Goal: Find specific page/section: Find specific page/section

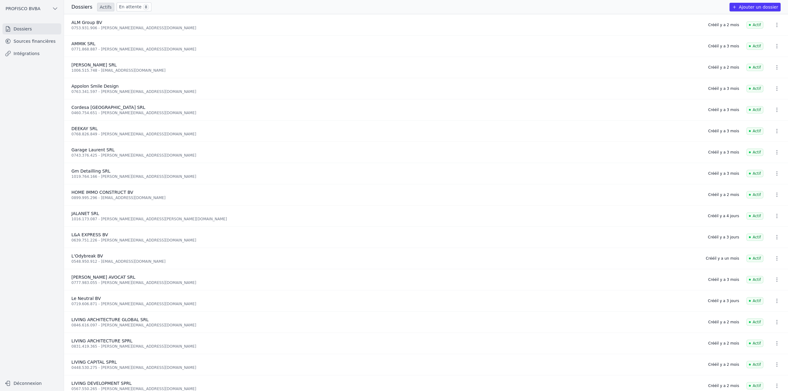
click at [32, 45] on link "Sources financières" at bounding box center [31, 41] width 59 height 11
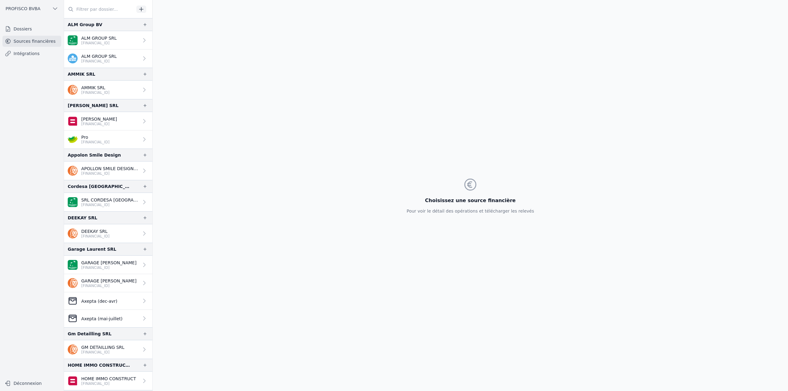
click at [112, 12] on input "text" at bounding box center [99, 9] width 70 height 11
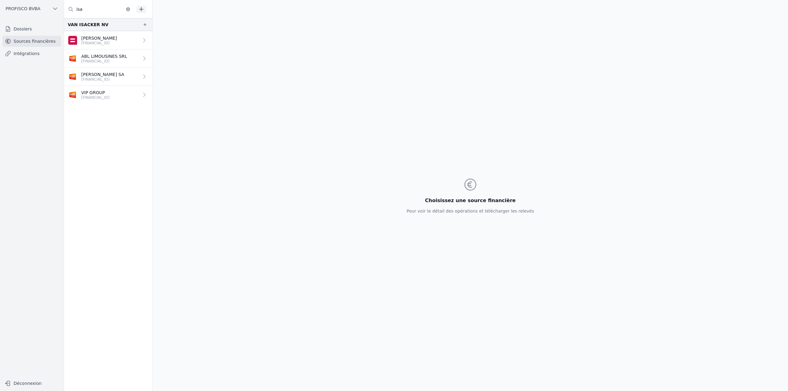
type input "isa"
click at [127, 59] on link "ABL LIMOUSINES SRL [FINANCIAL_ID]" at bounding box center [108, 59] width 88 height 18
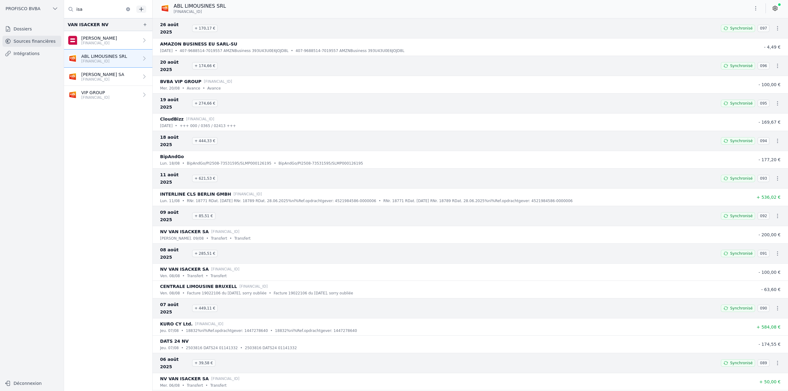
click at [107, 96] on p "[FINANCIAL_ID]" at bounding box center [95, 97] width 28 height 5
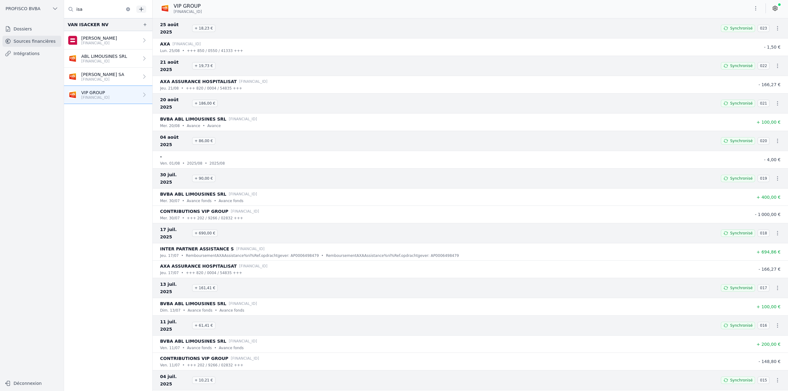
click at [123, 69] on link "[PERSON_NAME] SA [FINANCIAL_ID]" at bounding box center [108, 77] width 88 height 18
